Goal: Information Seeking & Learning: Learn about a topic

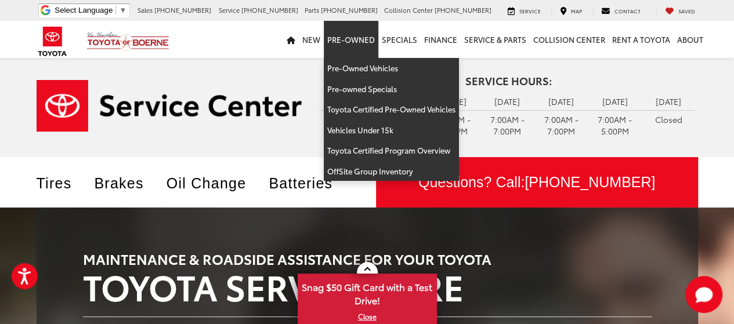
click at [335, 48] on link "Pre-Owned" at bounding box center [351, 39] width 55 height 37
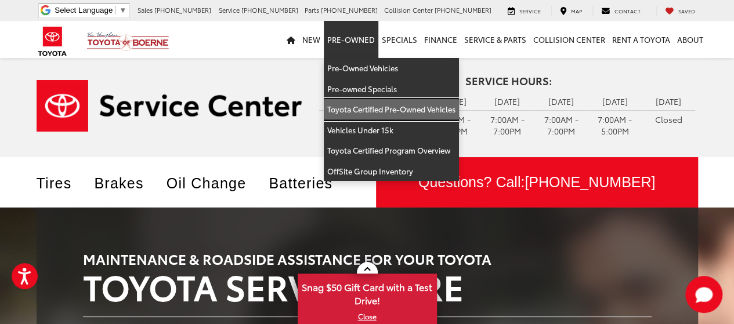
click at [361, 107] on link "Toyota Certified Pre-Owned Vehicles" at bounding box center [391, 109] width 135 height 21
